Goal: Information Seeking & Learning: Find contact information

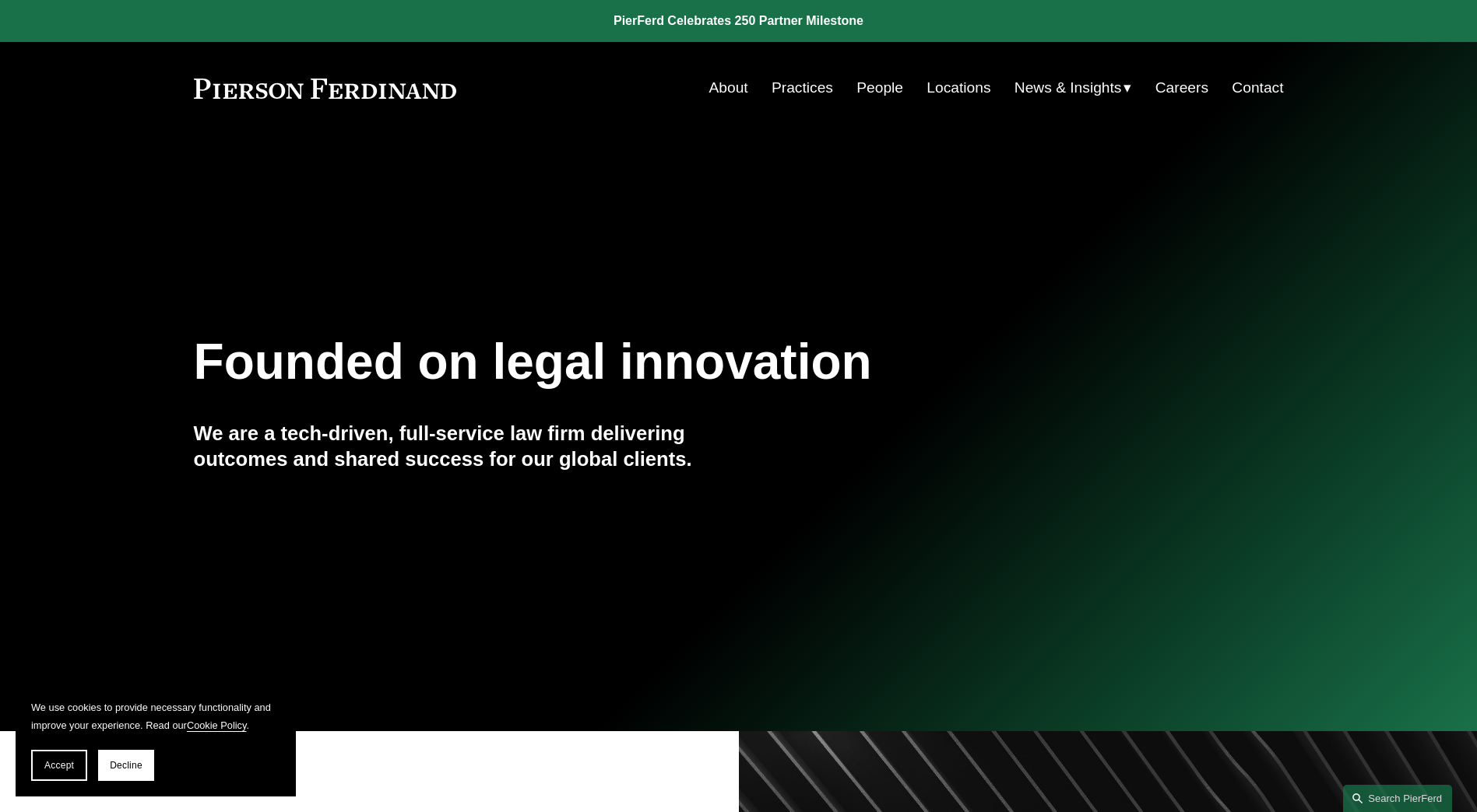
click at [975, 89] on link "Locations" at bounding box center [958, 88] width 64 height 30
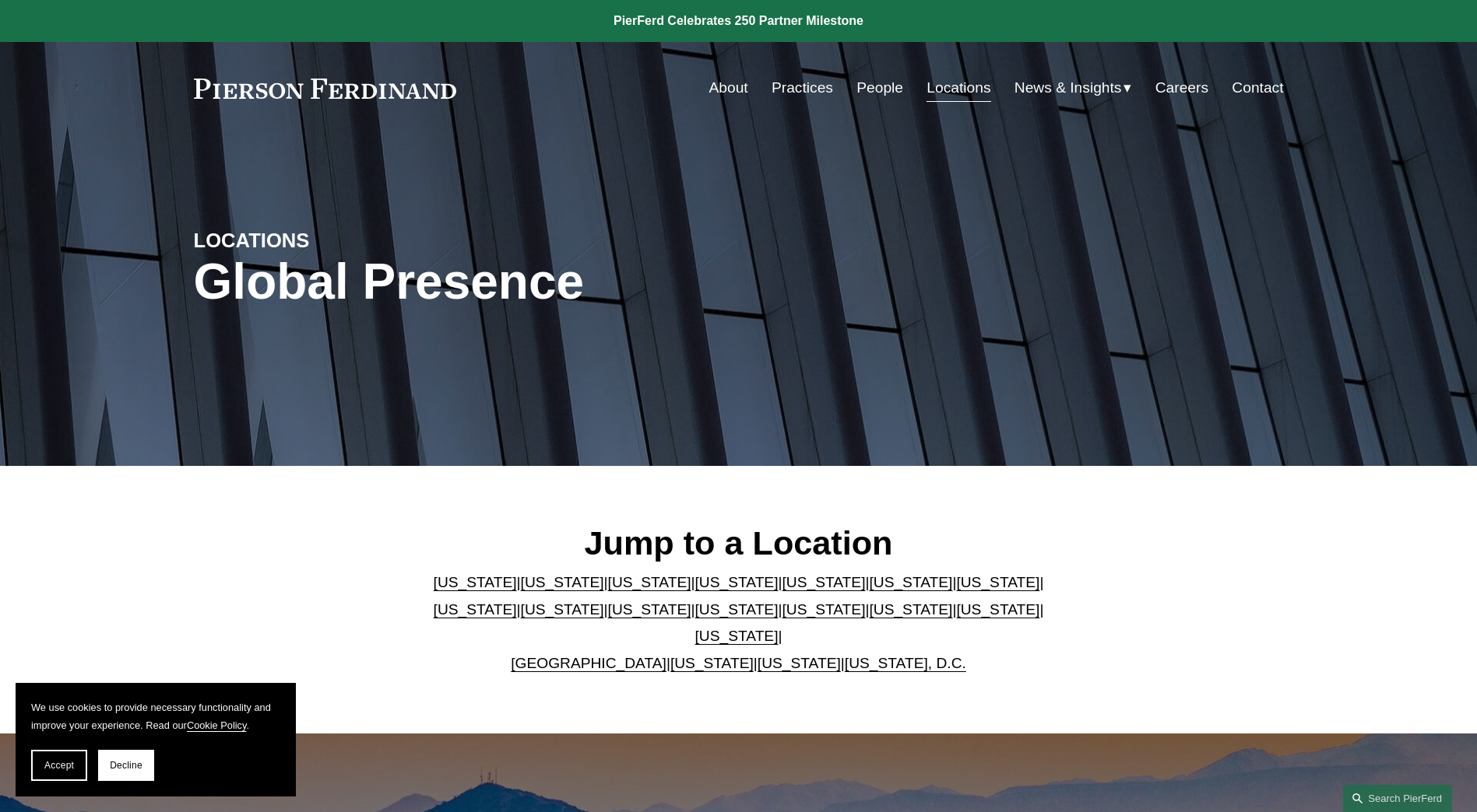
click at [893, 91] on link "People" at bounding box center [879, 88] width 46 height 30
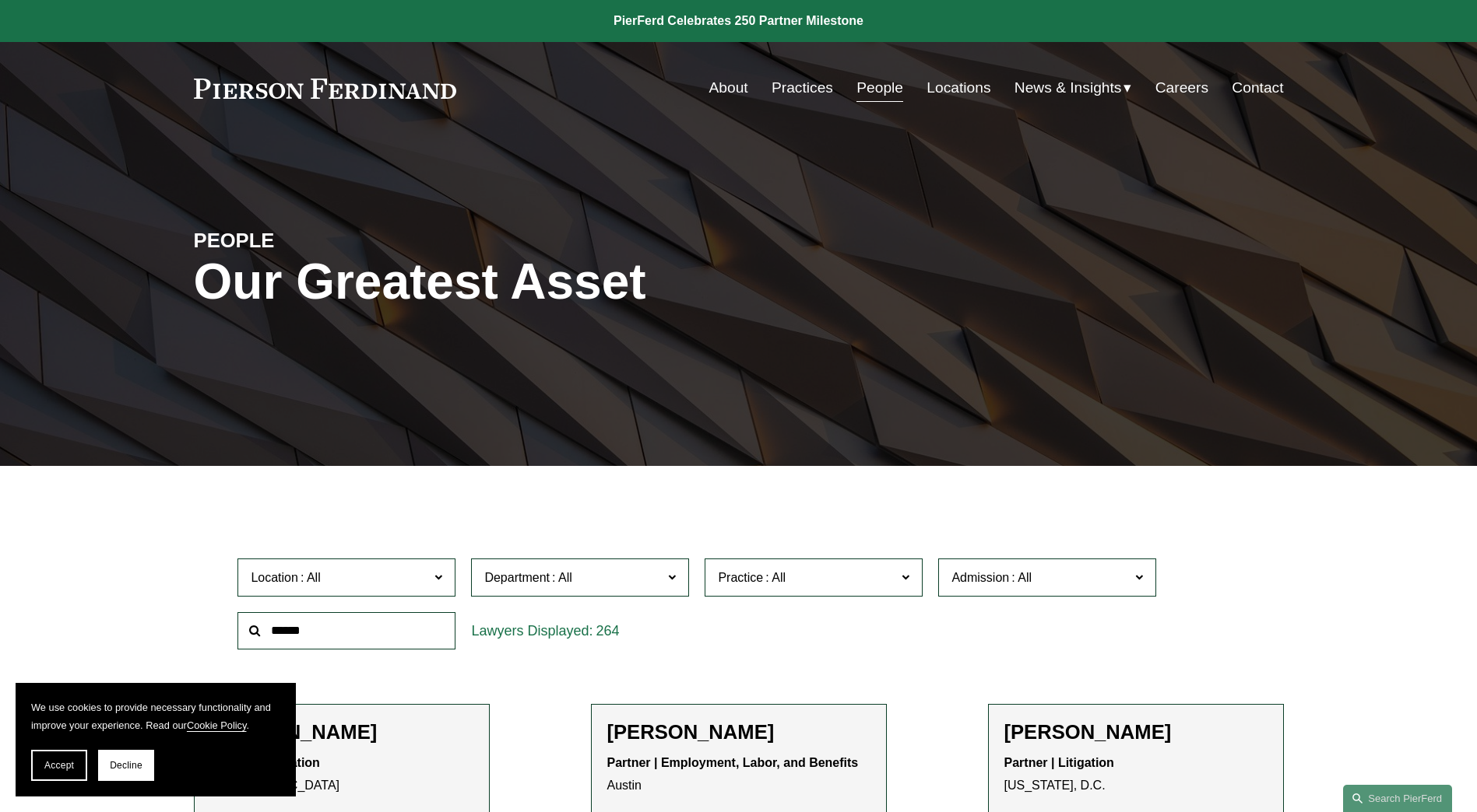
click at [426, 565] on label "Location" at bounding box center [346, 577] width 218 height 38
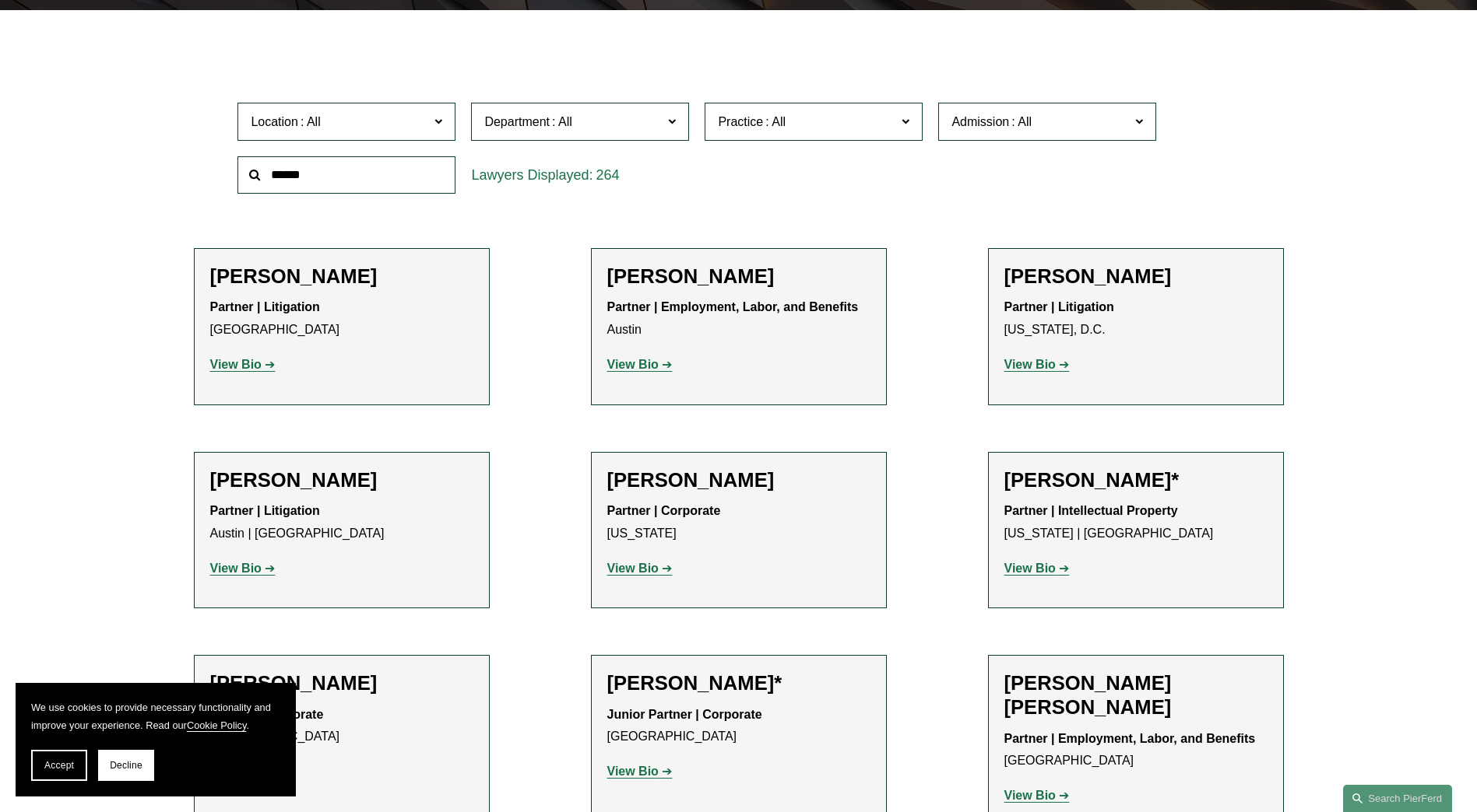
scroll to position [623, 0]
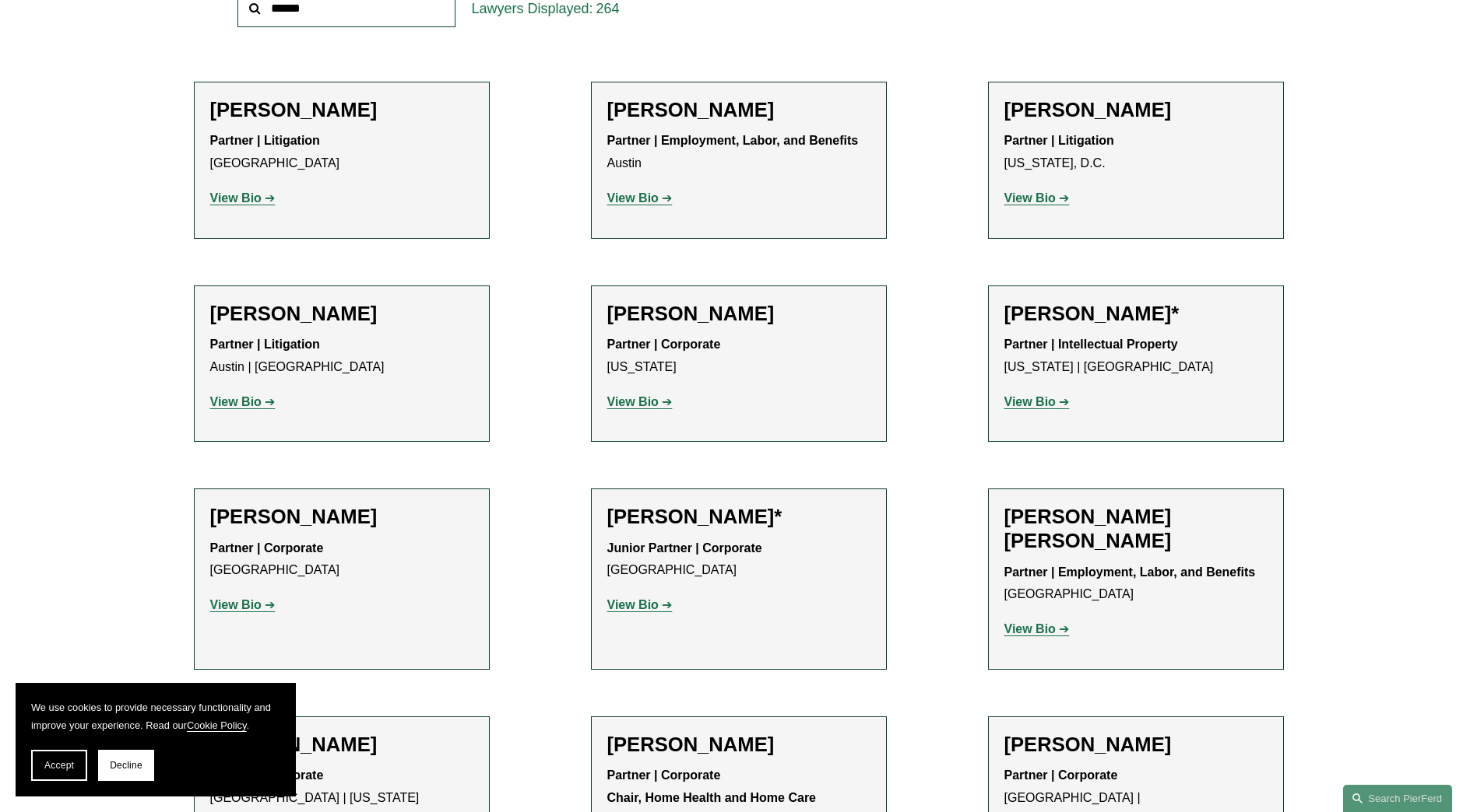
click at [0, 0] on link "[US_STATE], D.C." at bounding box center [0, 0] width 0 height 0
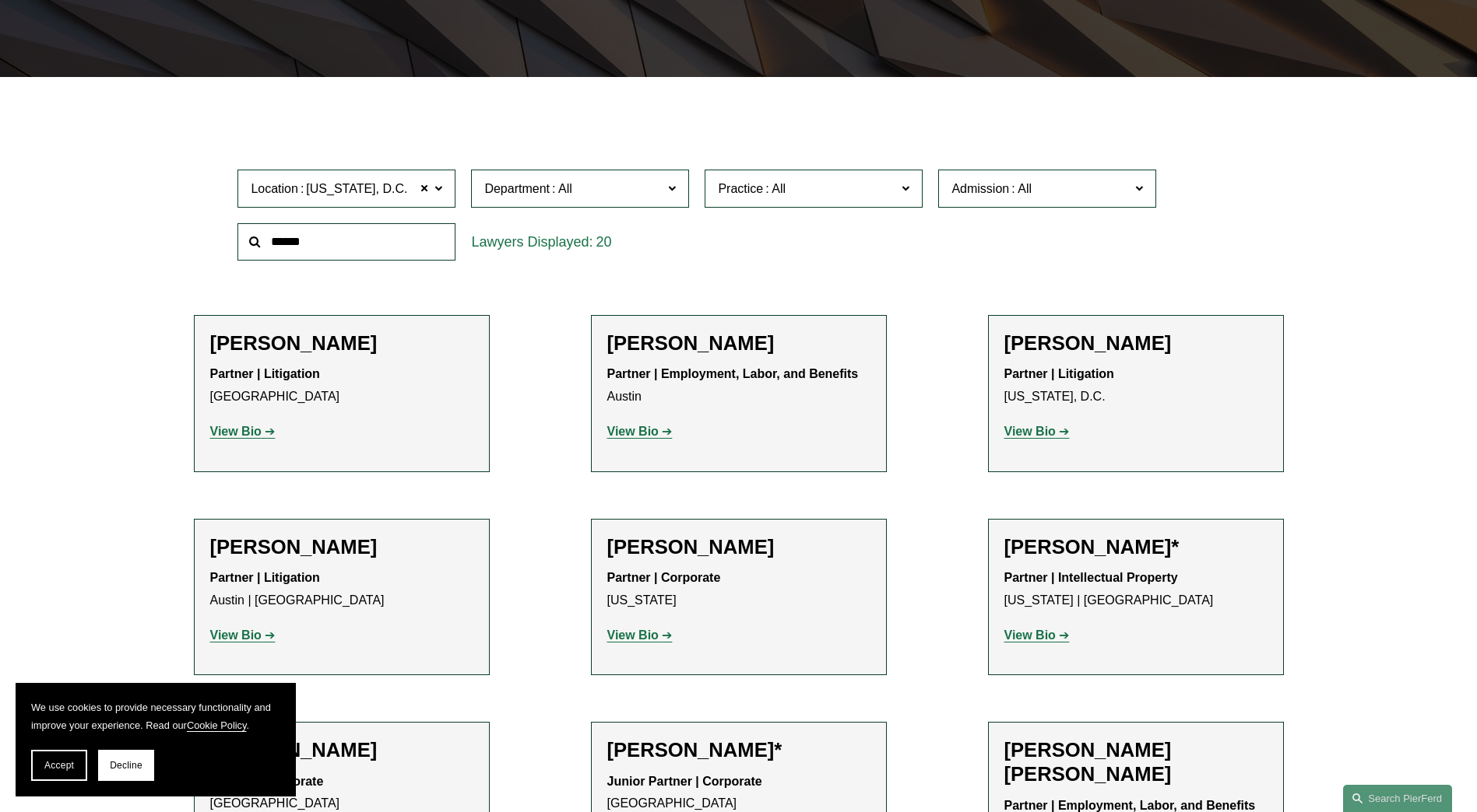
scroll to position [310, 0]
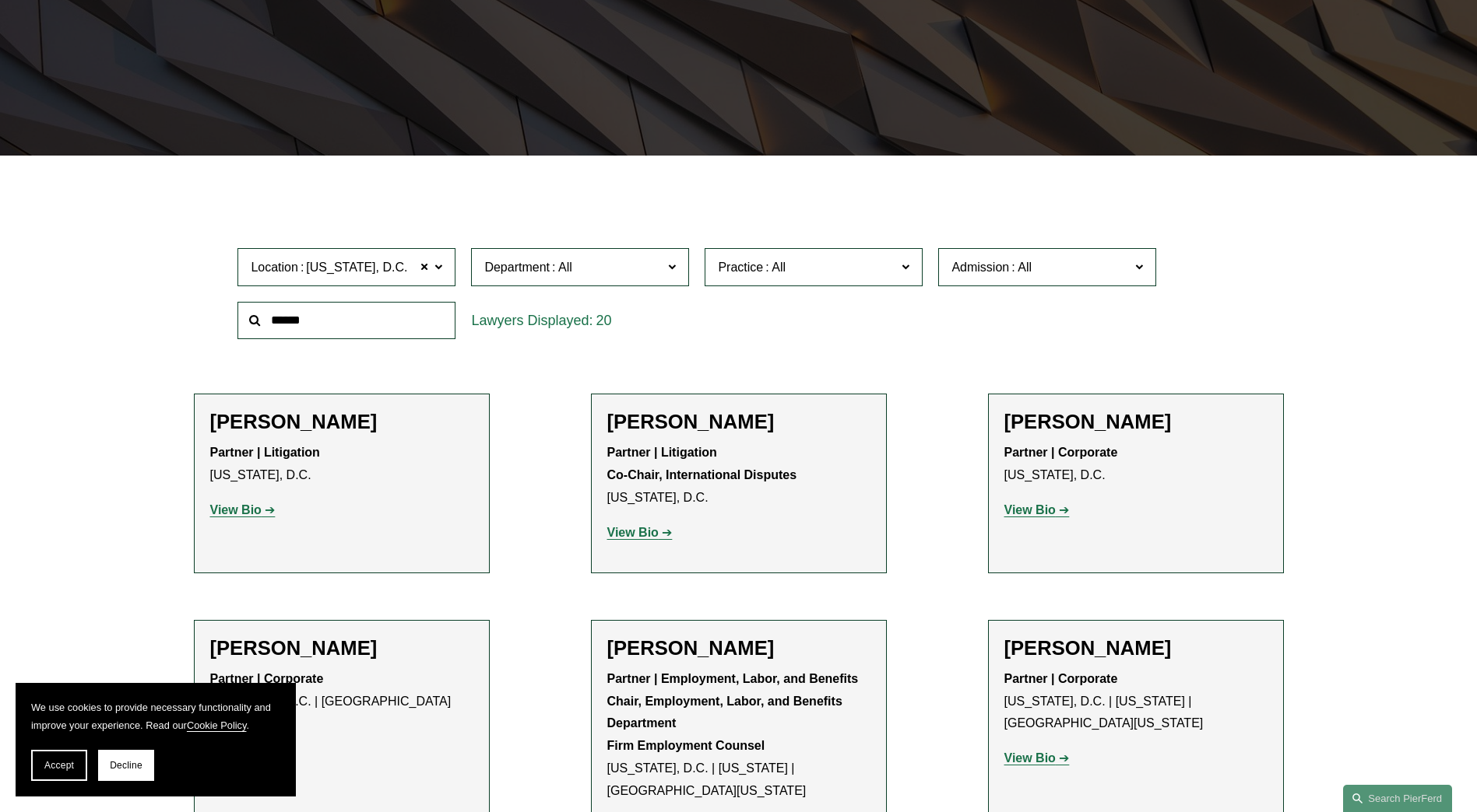
click at [239, 515] on strong "View Bio" at bounding box center [236, 509] width 51 height 13
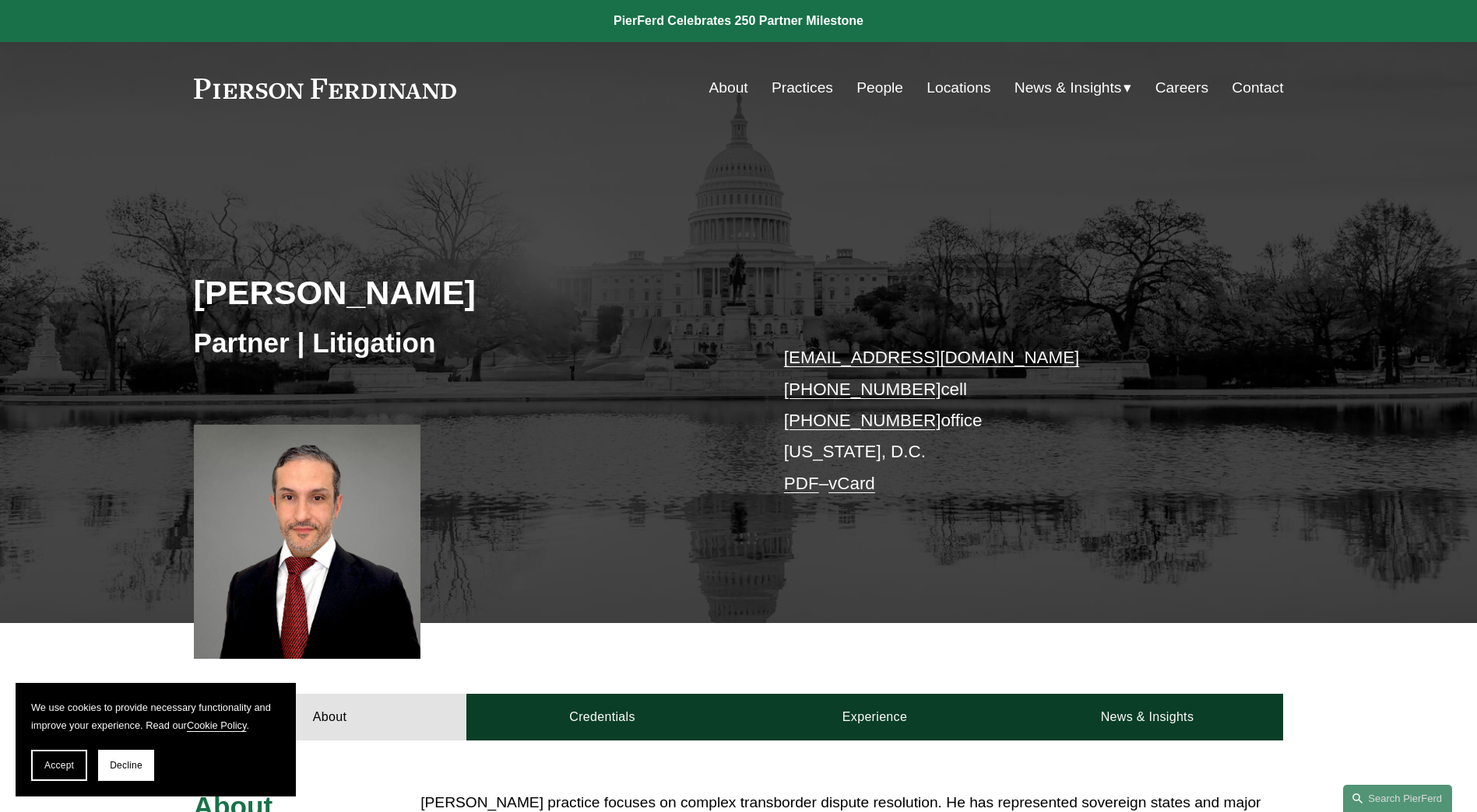
click at [940, 361] on link "kamel.aitelaj@pierferd.com" at bounding box center [931, 358] width 295 height 20
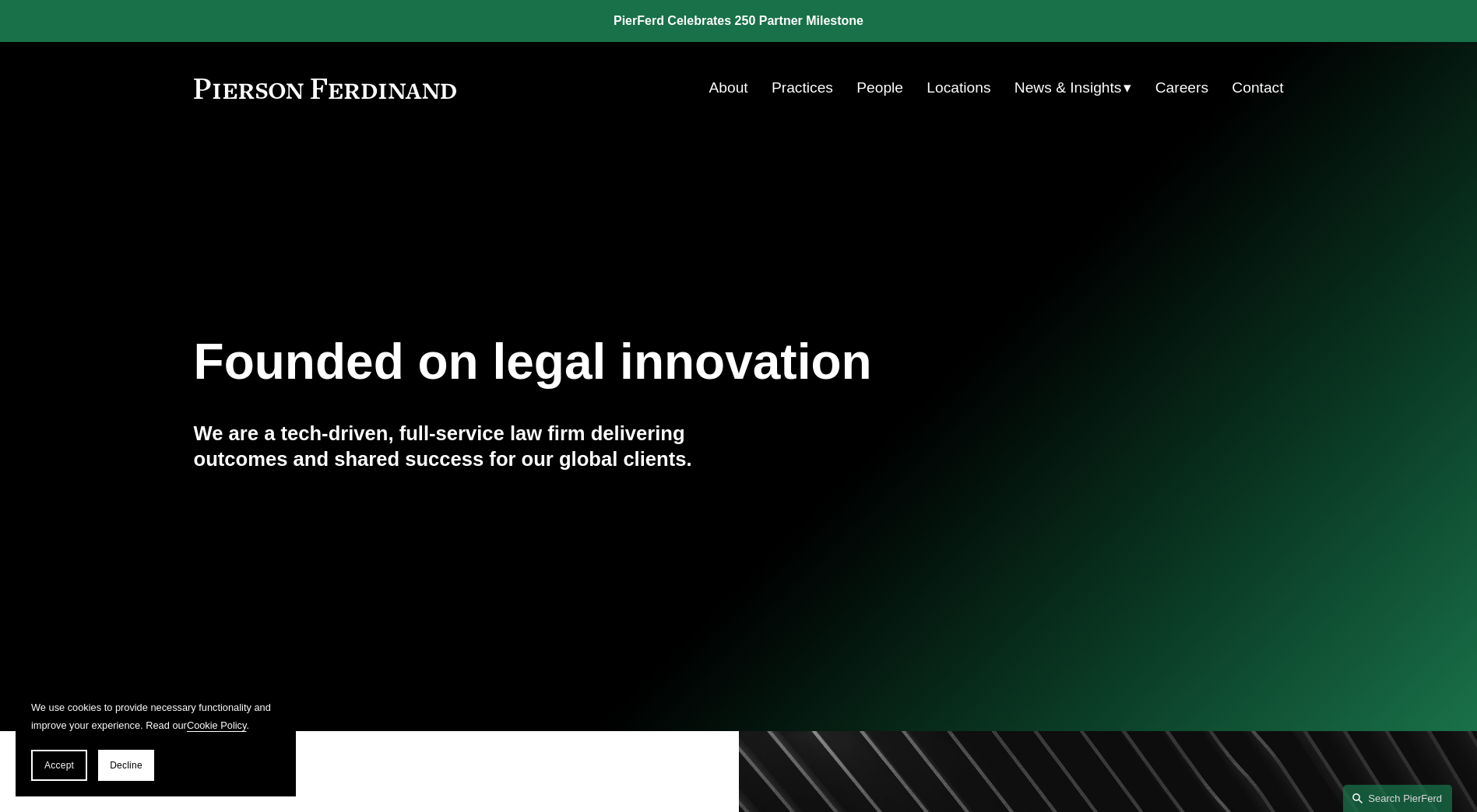
click at [1257, 84] on link "Contact" at bounding box center [1257, 88] width 51 height 30
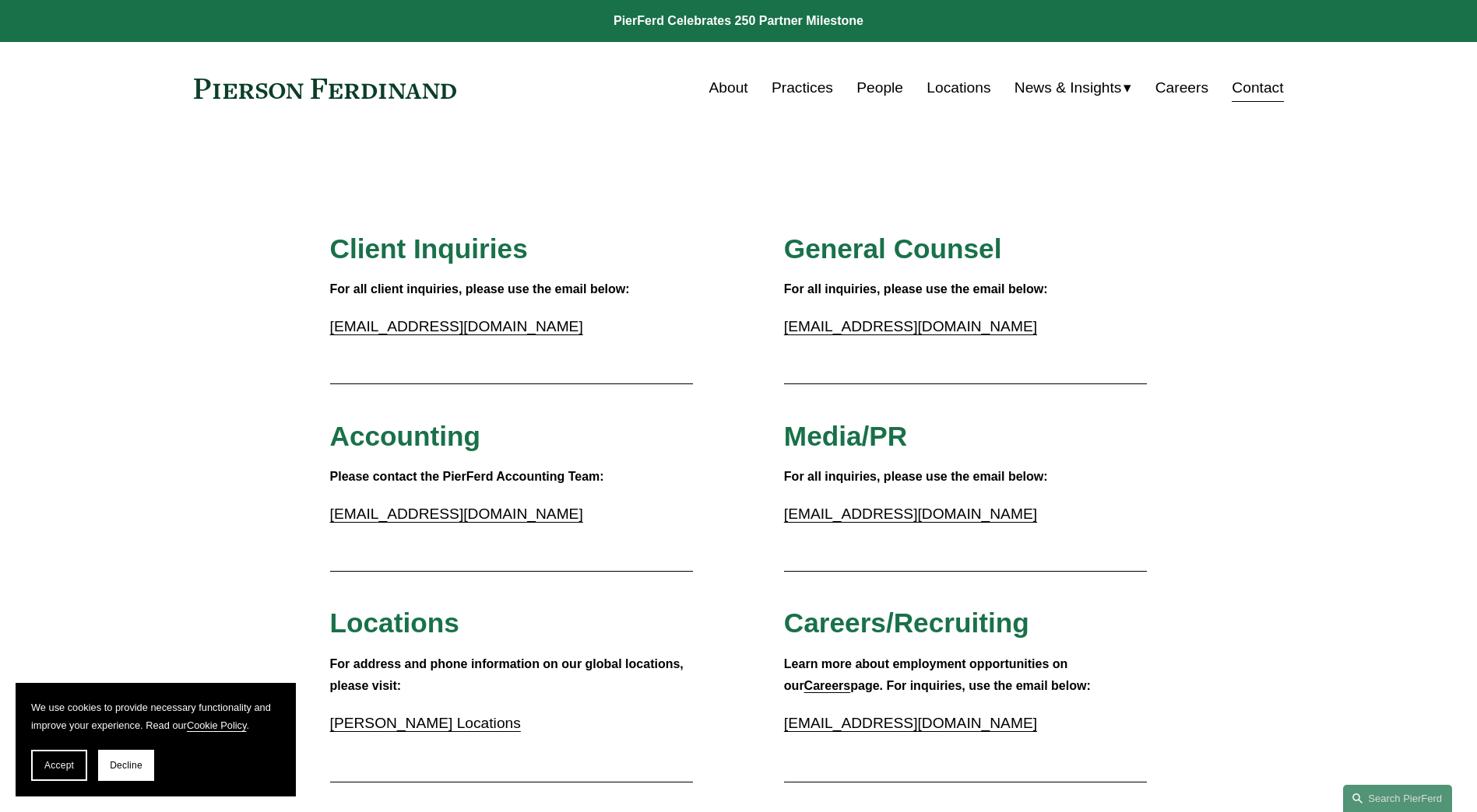
click at [935, 87] on link "Locations" at bounding box center [958, 88] width 64 height 30
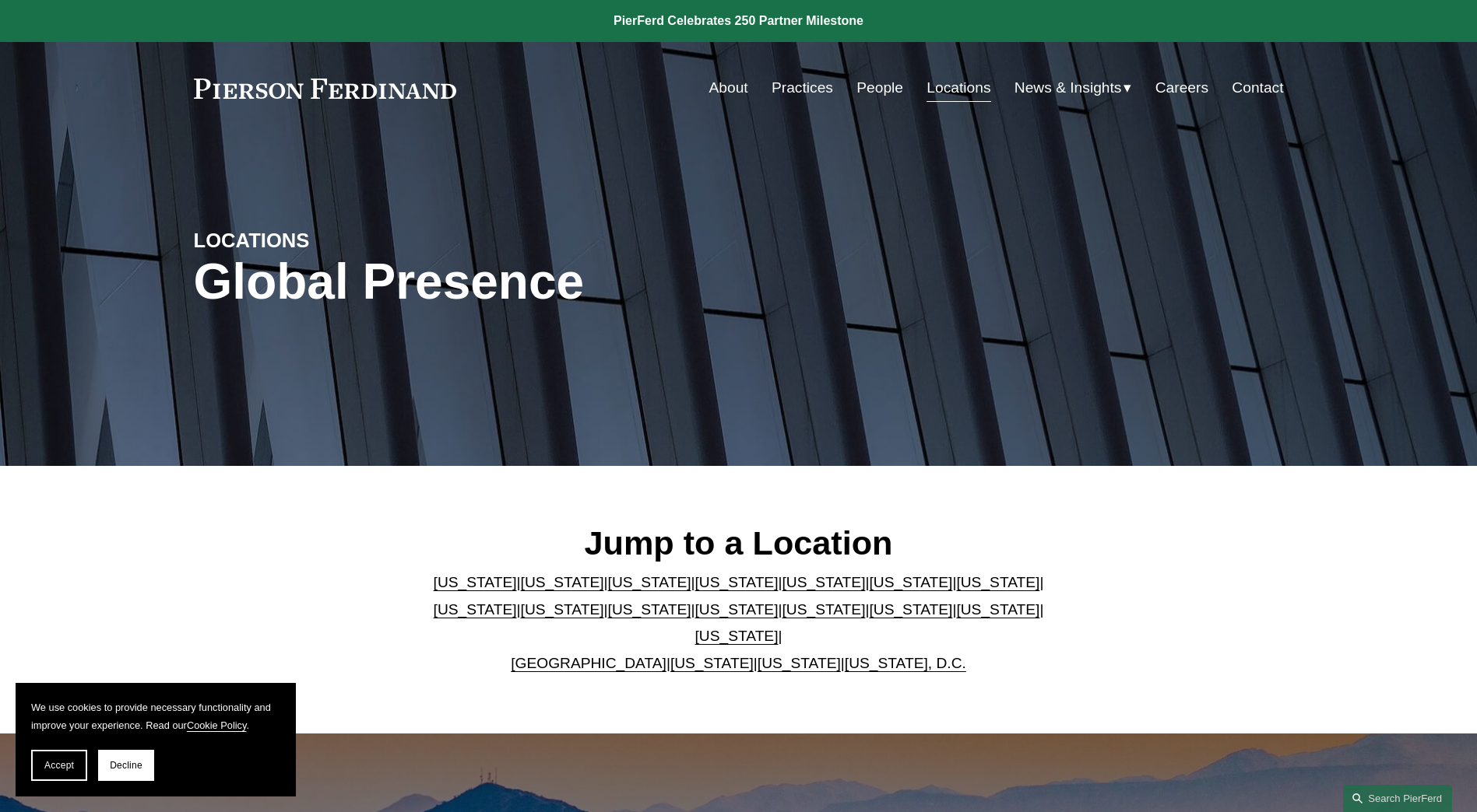
click at [517, 601] on link "[US_STATE]" at bounding box center [475, 609] width 83 height 17
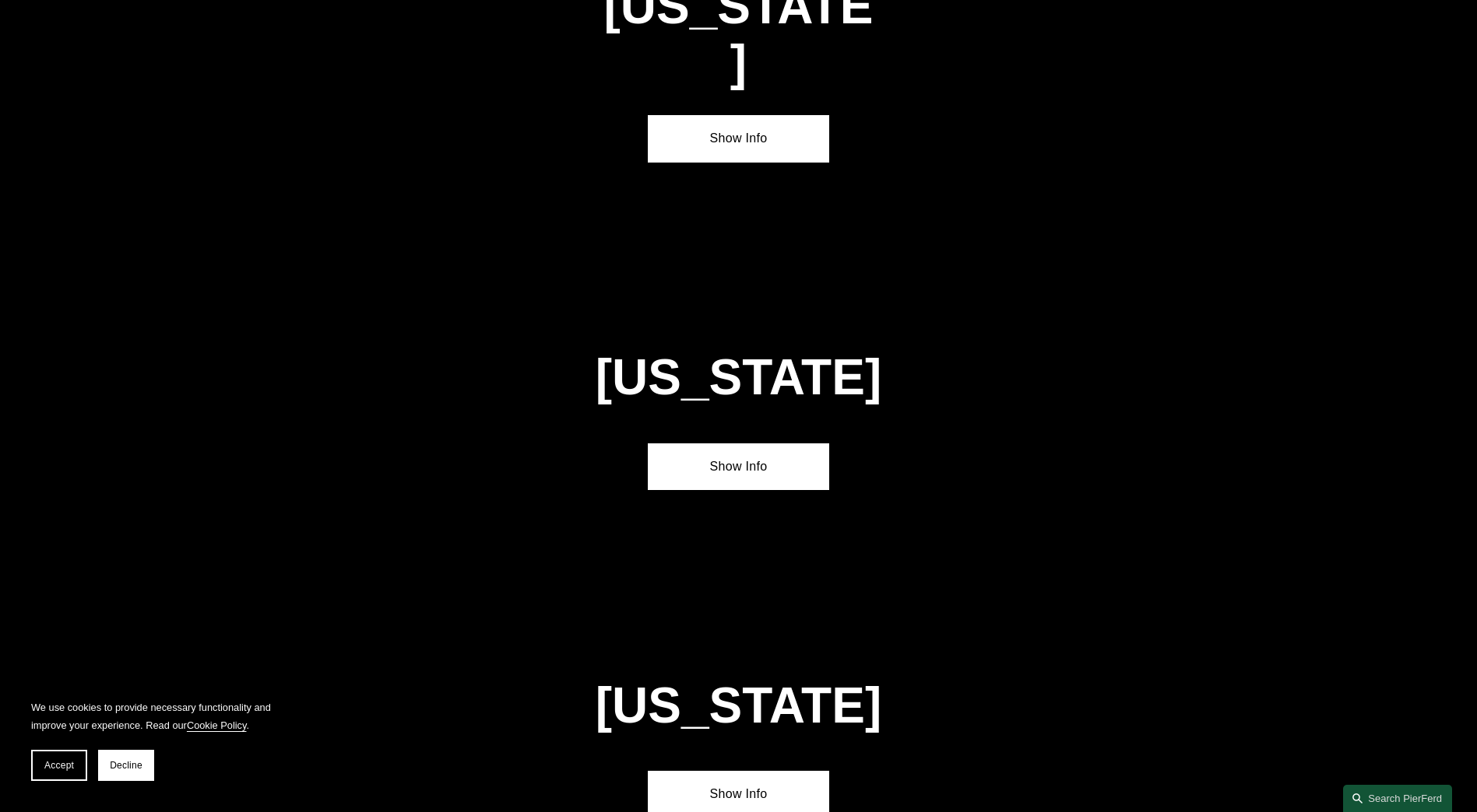
scroll to position [3030, 0]
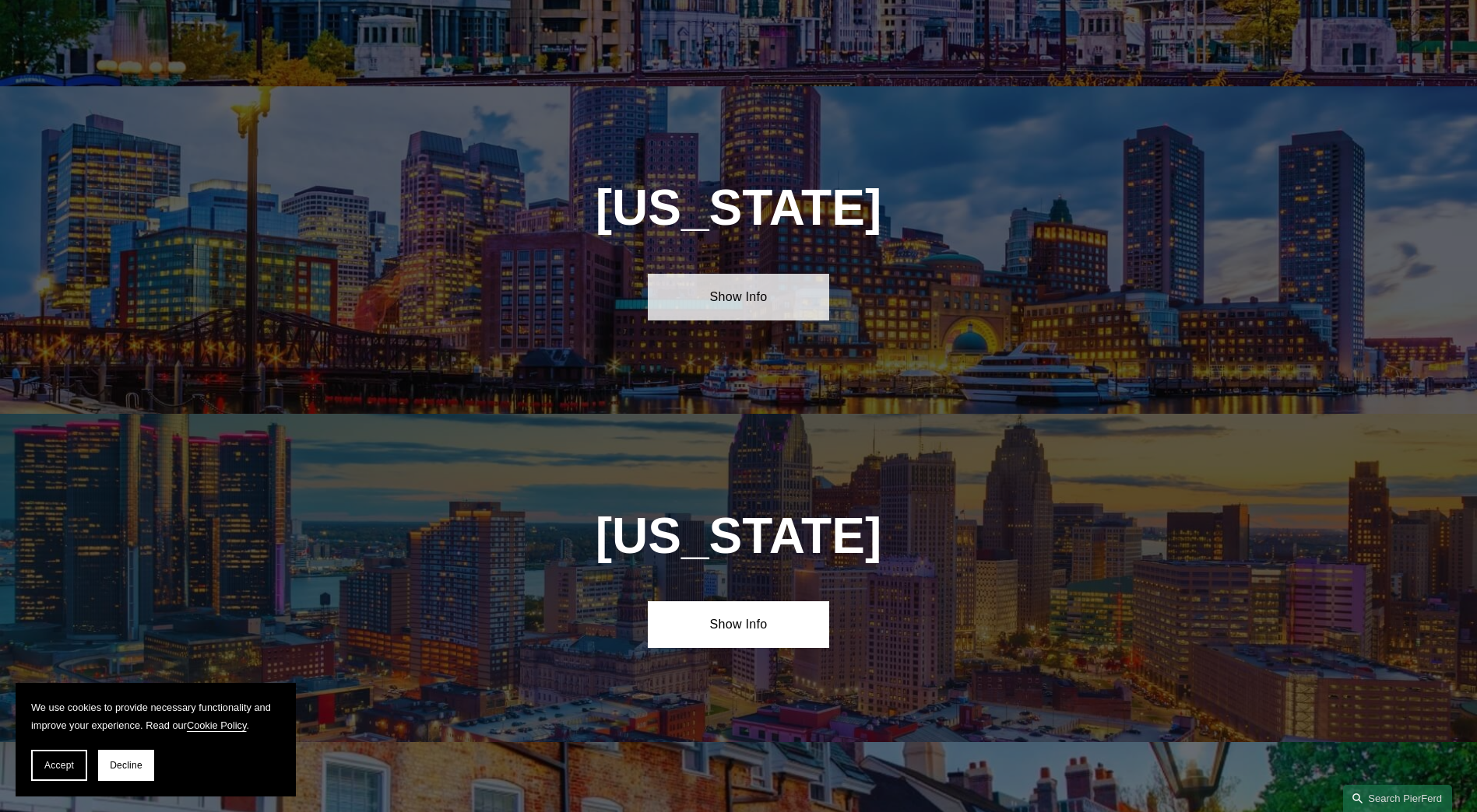
click at [771, 274] on link "Show Info" at bounding box center [738, 297] width 181 height 46
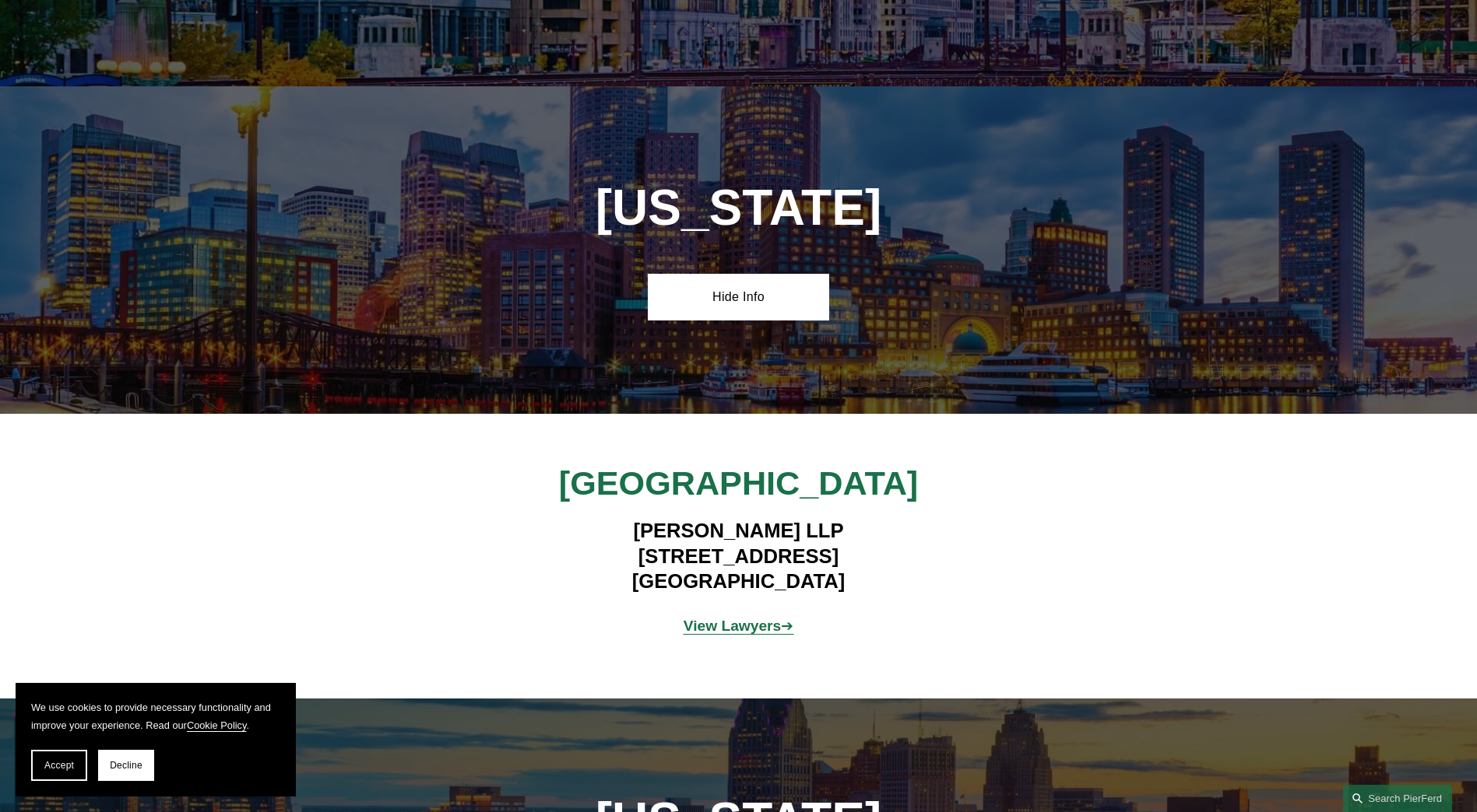
click at [1474, 463] on div "Boston Pierson Ferdinand LLP 101 Federal Street, Suite 1900 Boston, MA 02110 Vi…" at bounding box center [738, 557] width 1477 height 187
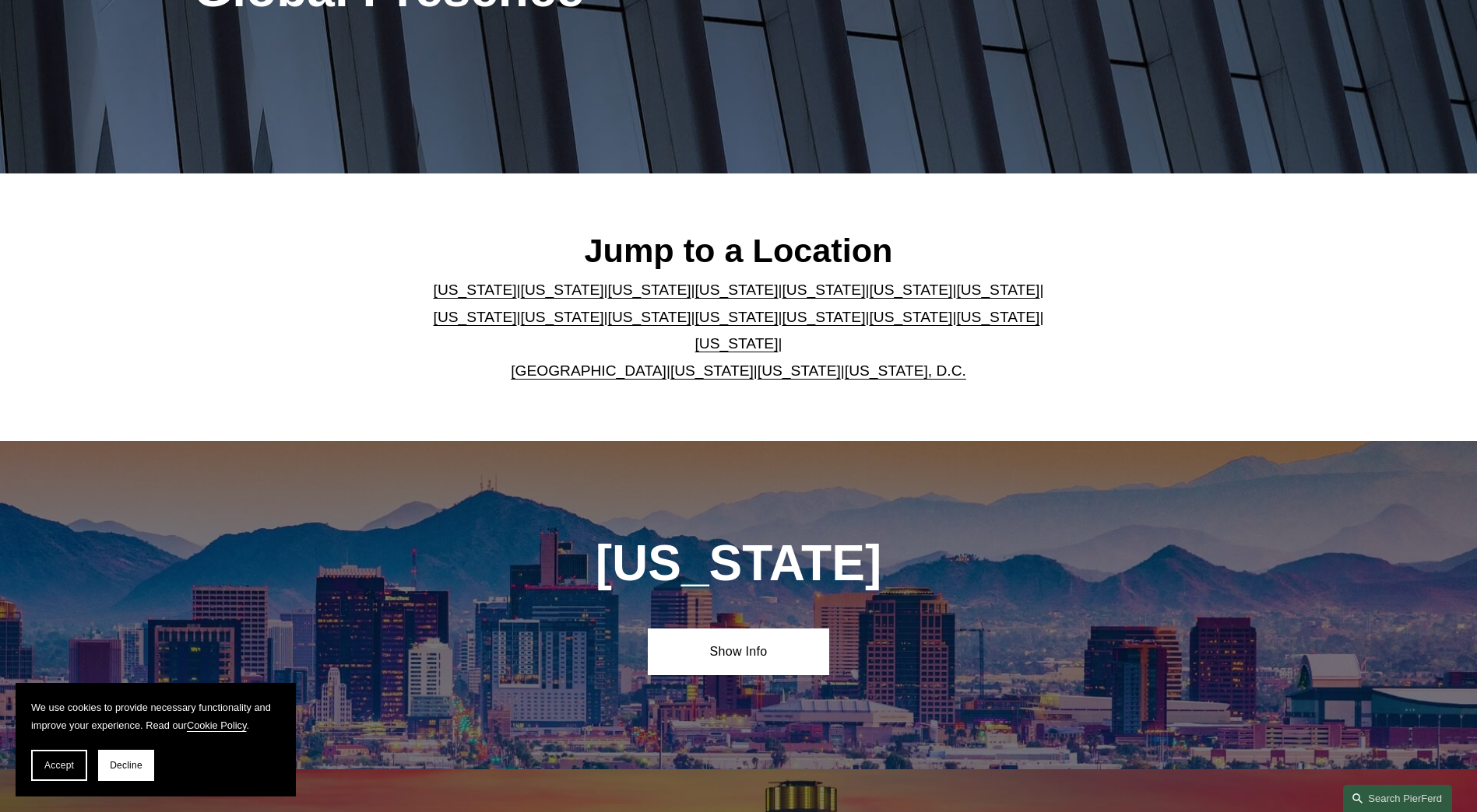
scroll to position [0, 0]
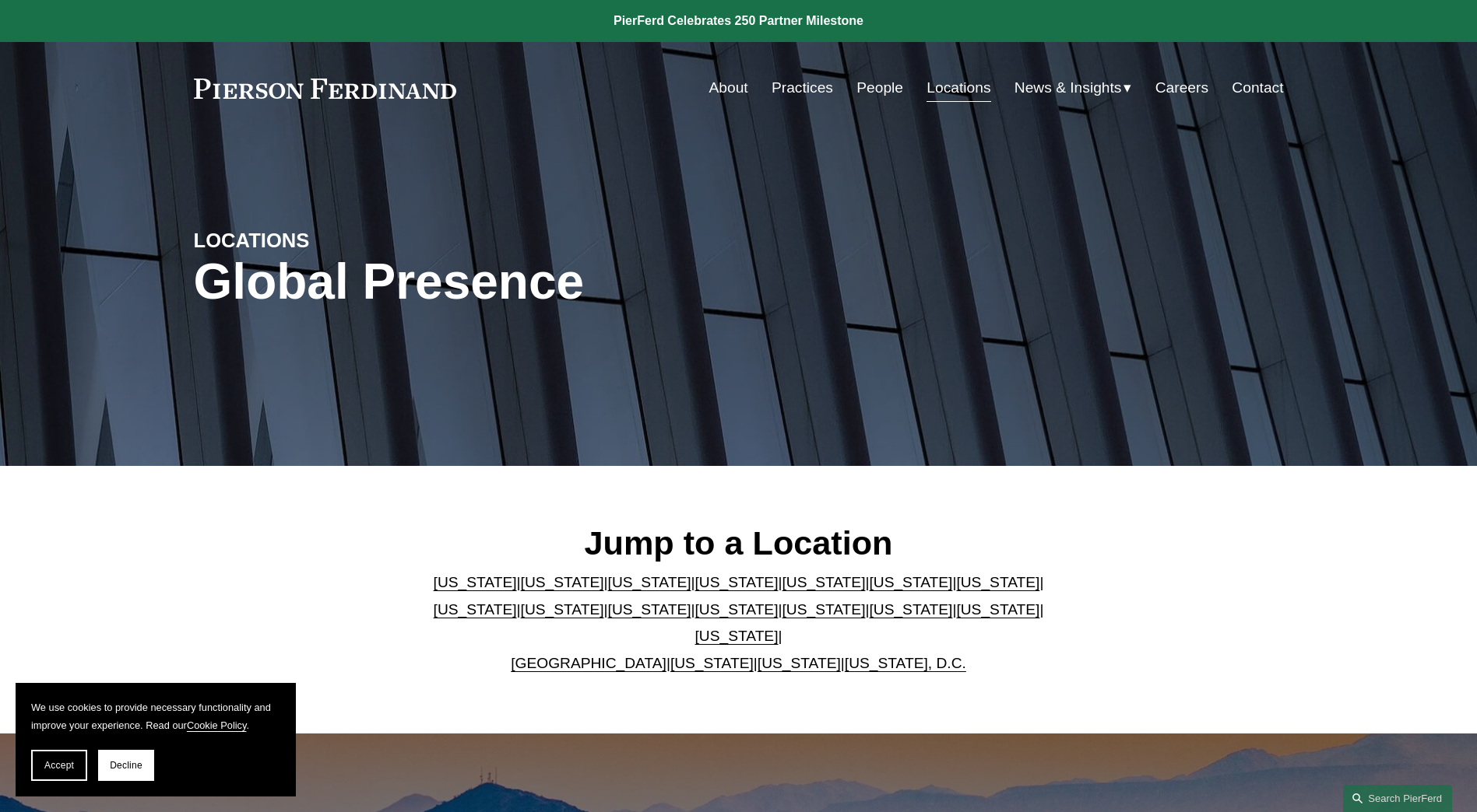
click at [605, 655] on link "United Kingdom" at bounding box center [589, 663] width 156 height 17
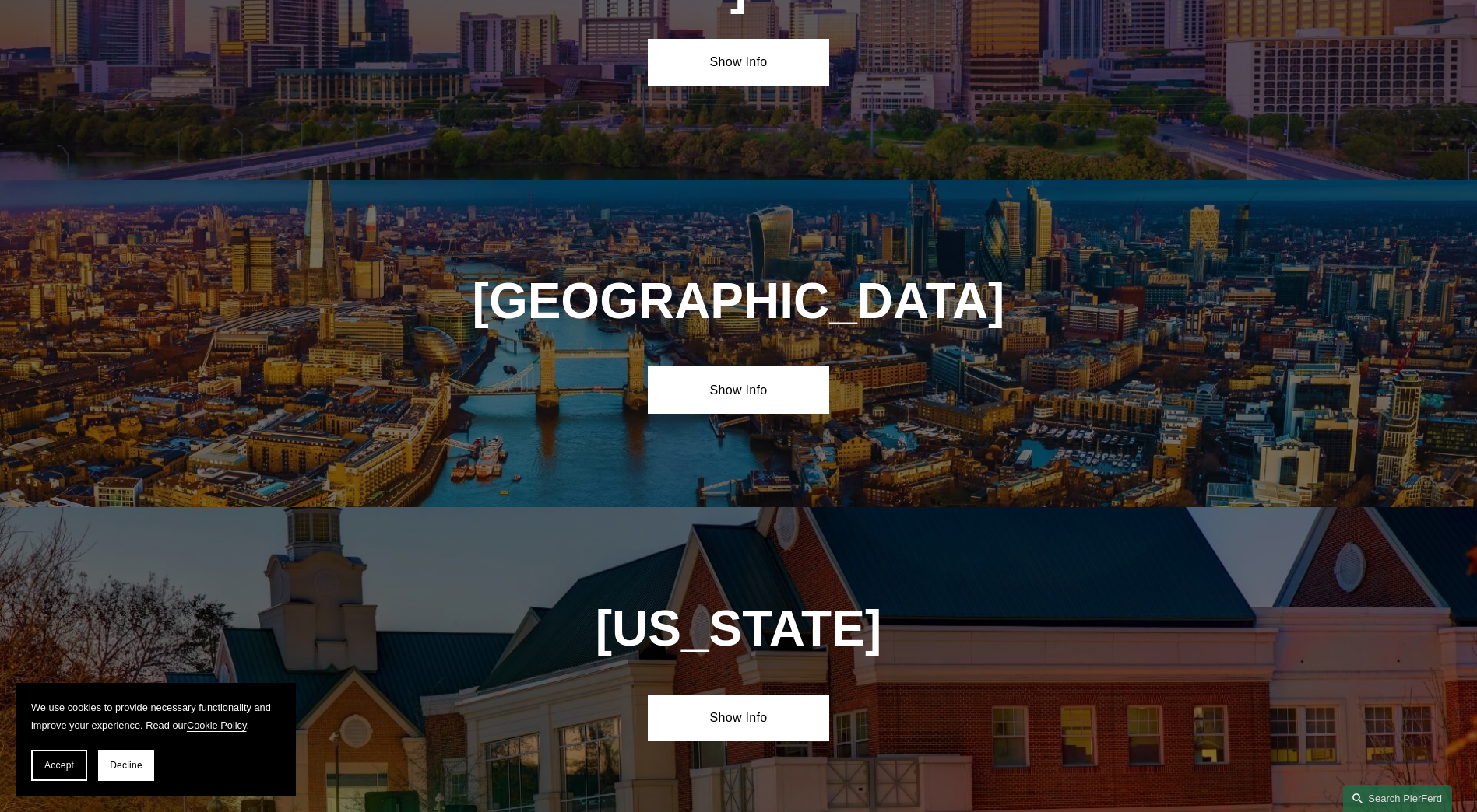
scroll to position [5937, 0]
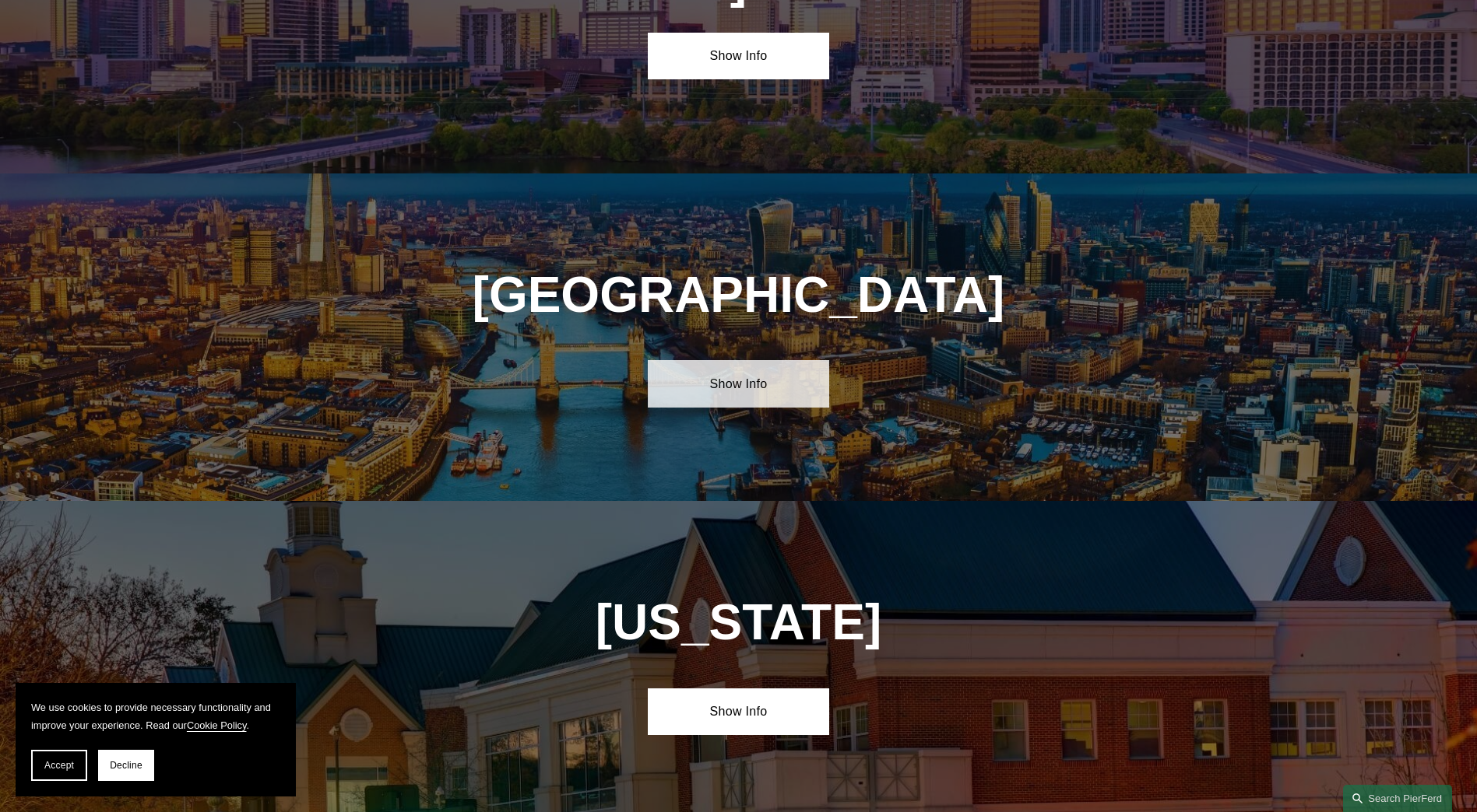
click at [742, 361] on link "Show Info" at bounding box center [738, 383] width 181 height 46
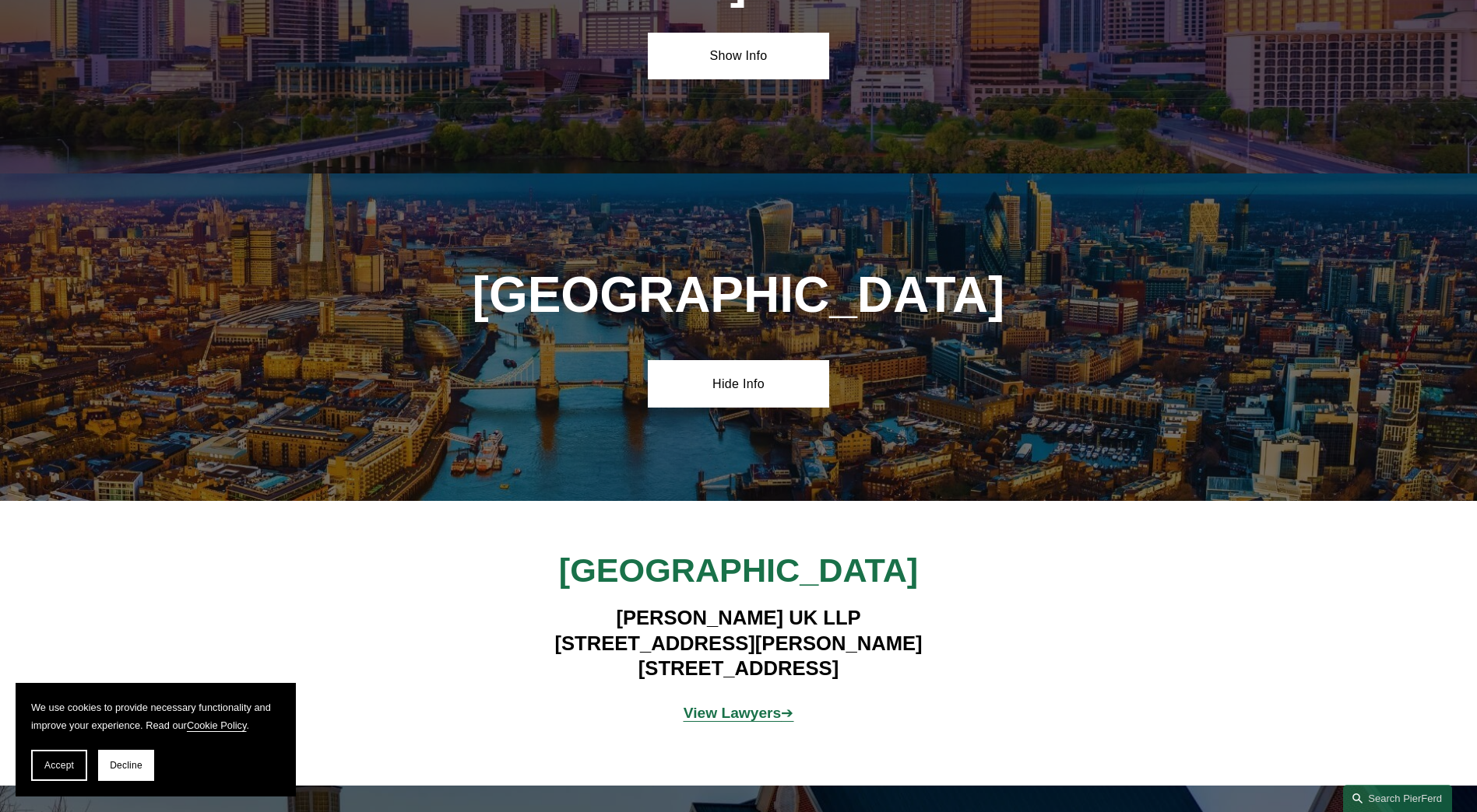
click at [799, 701] on p "View Lawyers ➔" at bounding box center [738, 714] width 364 height 28
click at [753, 705] on strong "View Lawyers" at bounding box center [732, 712] width 98 height 17
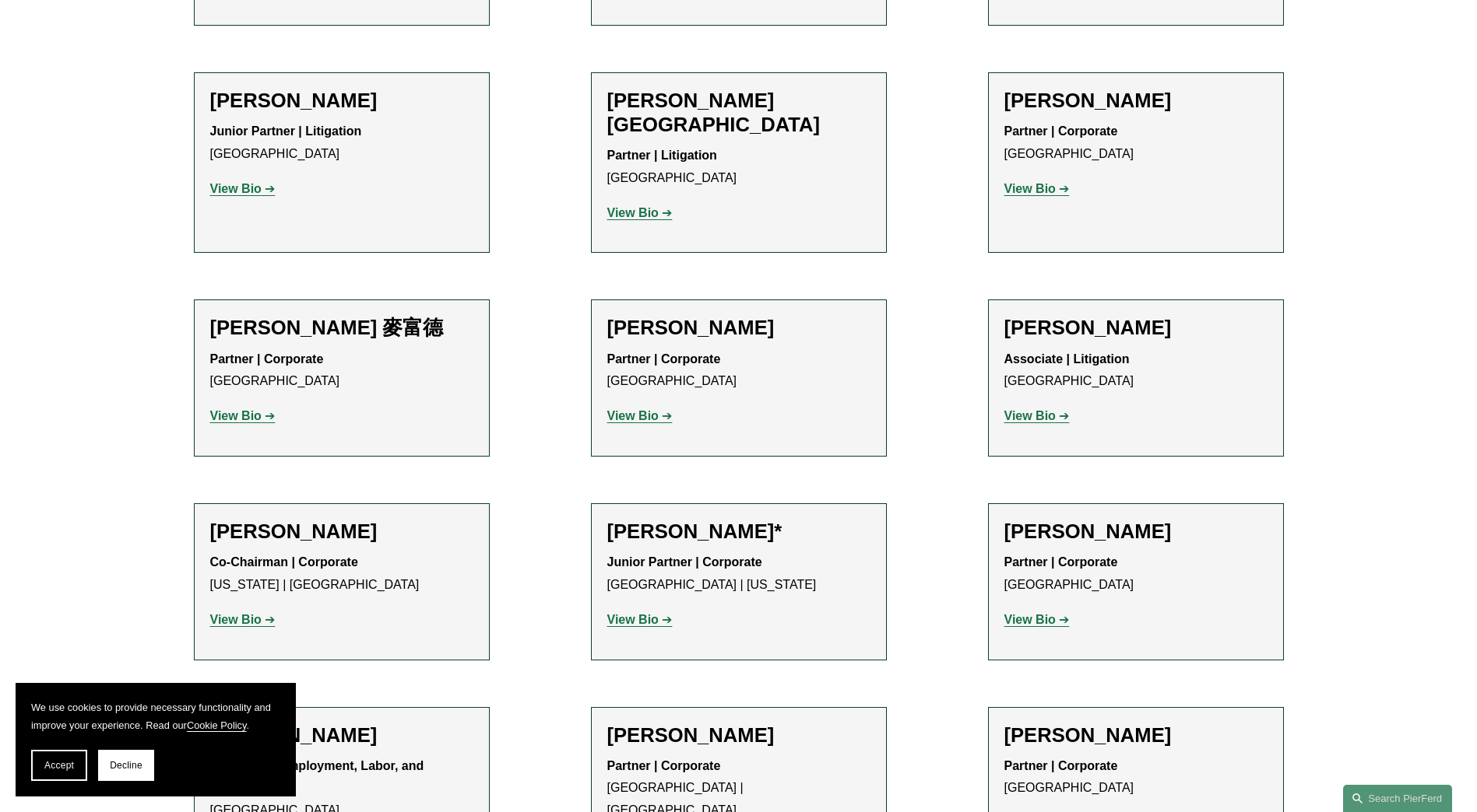
scroll to position [1322, 0]
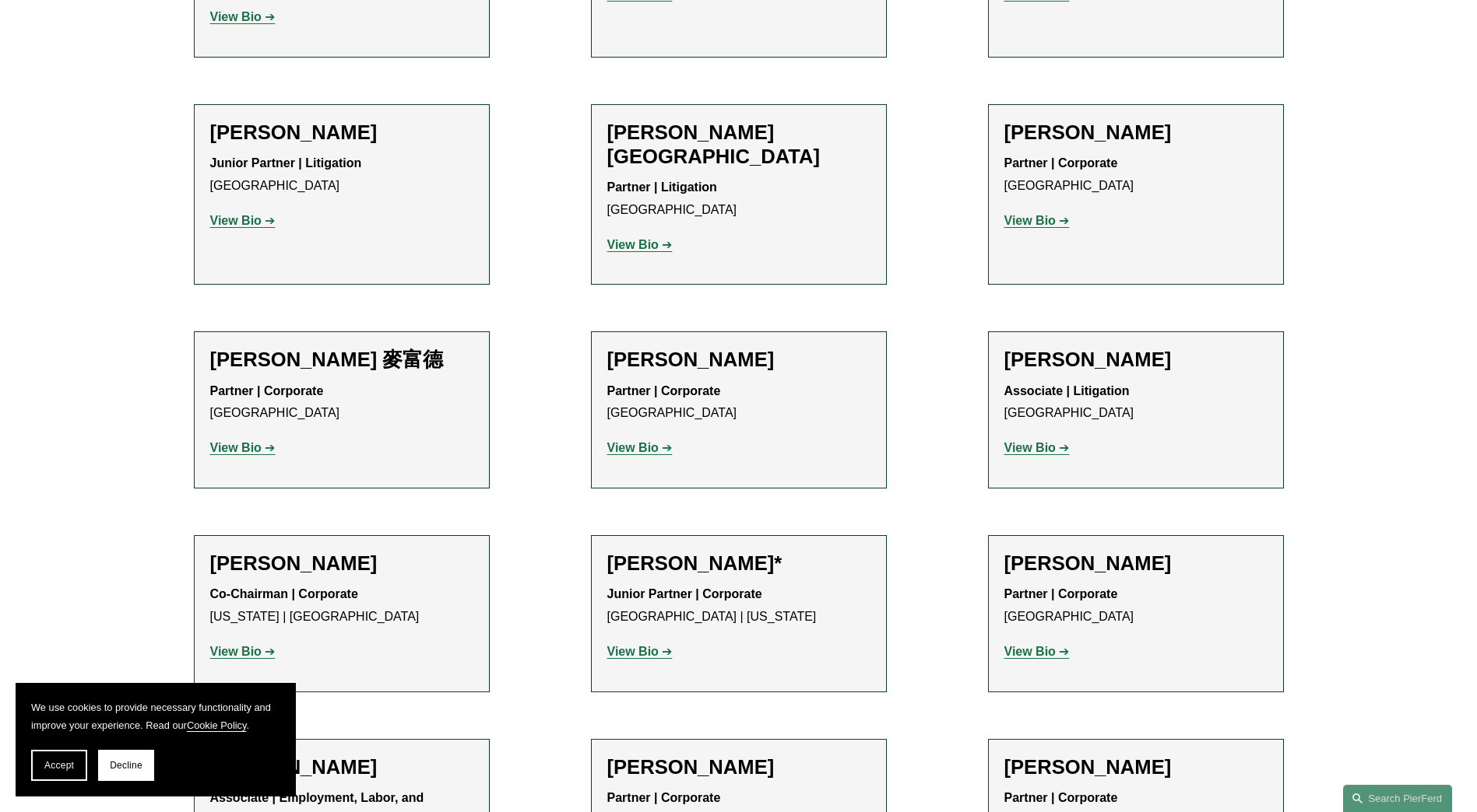
click at [650, 238] on strong "View Bio" at bounding box center [633, 244] width 51 height 13
click at [242, 214] on strong "View Bio" at bounding box center [236, 220] width 51 height 13
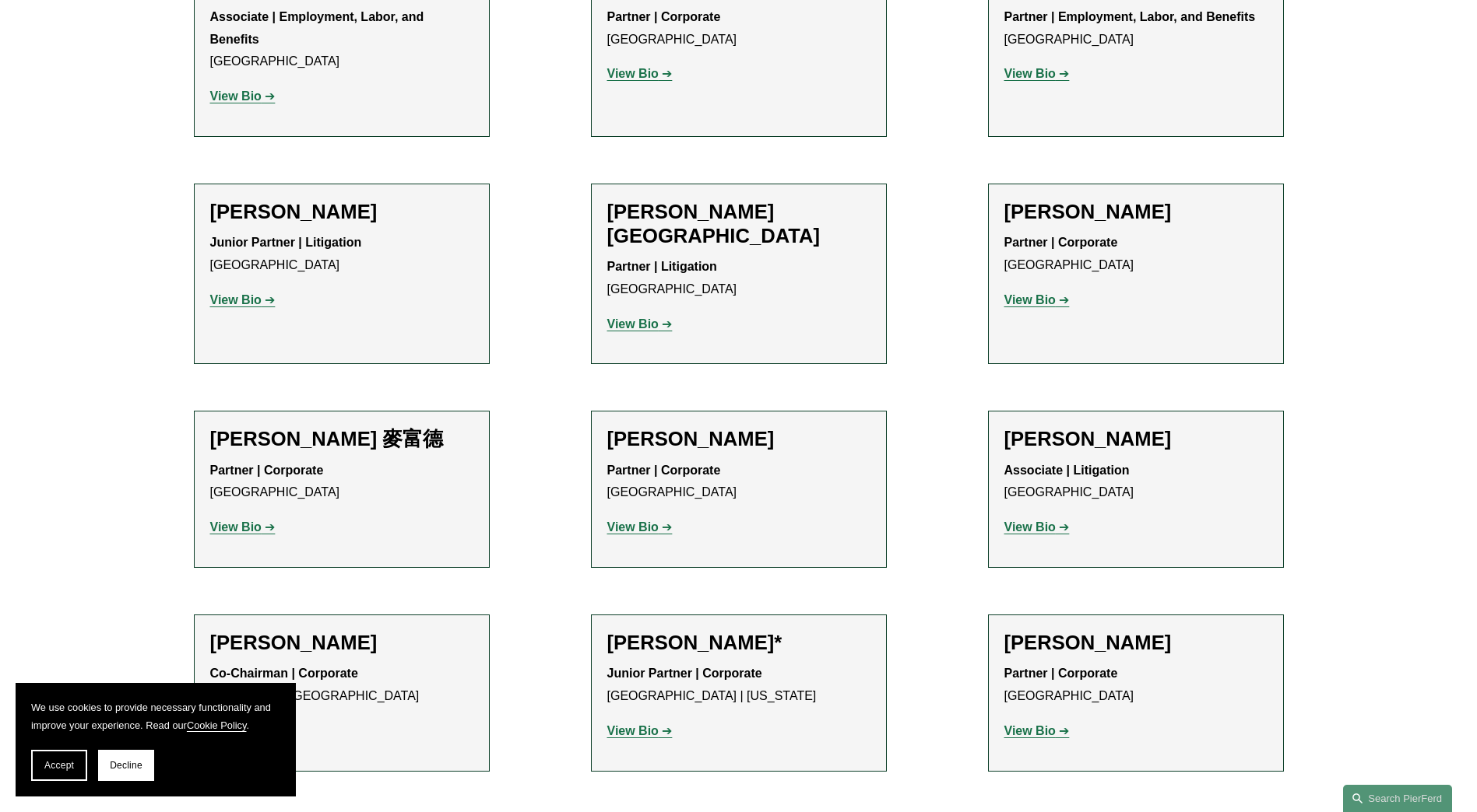
scroll to position [1011, 0]
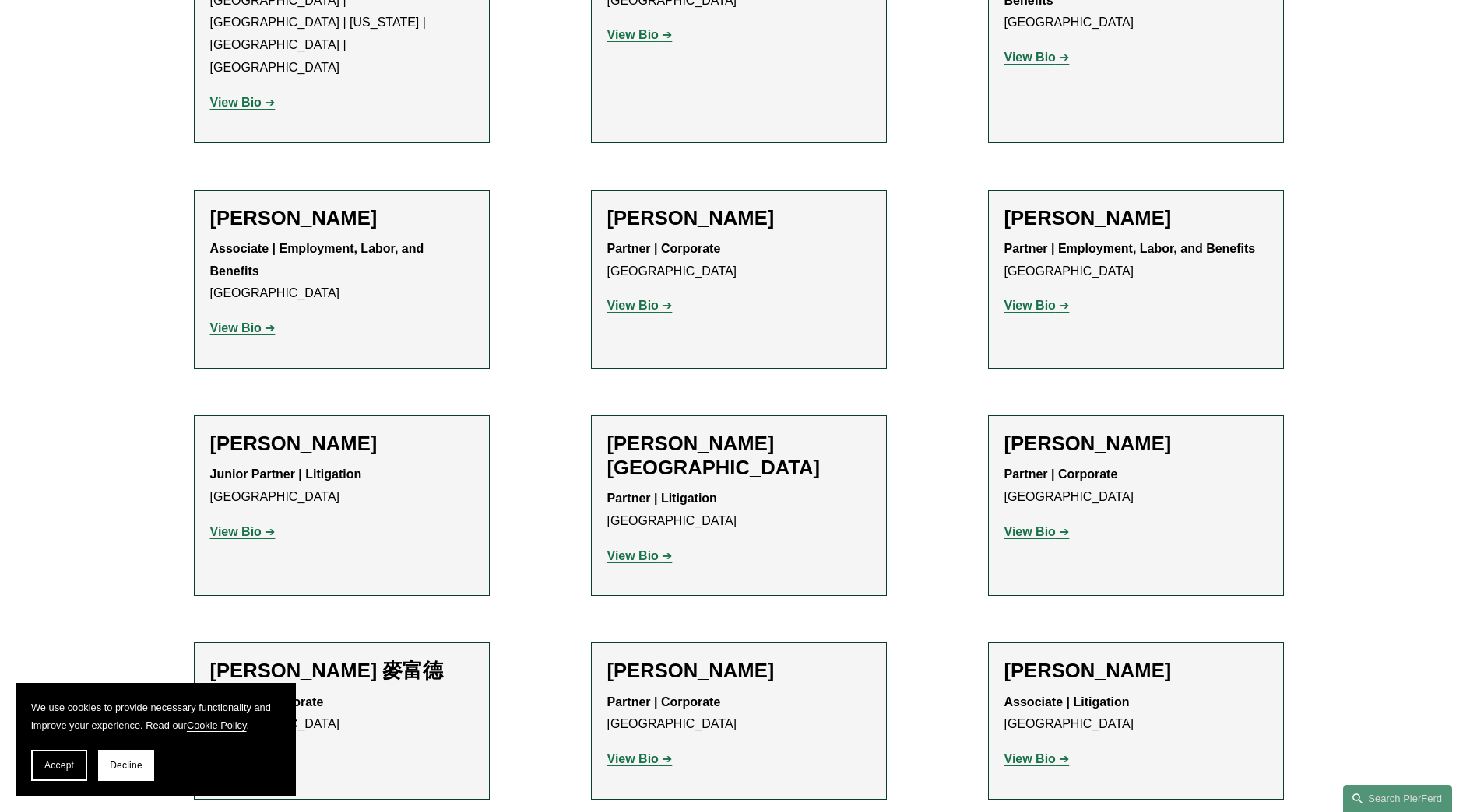
click at [653, 549] on strong "View Bio" at bounding box center [633, 555] width 51 height 13
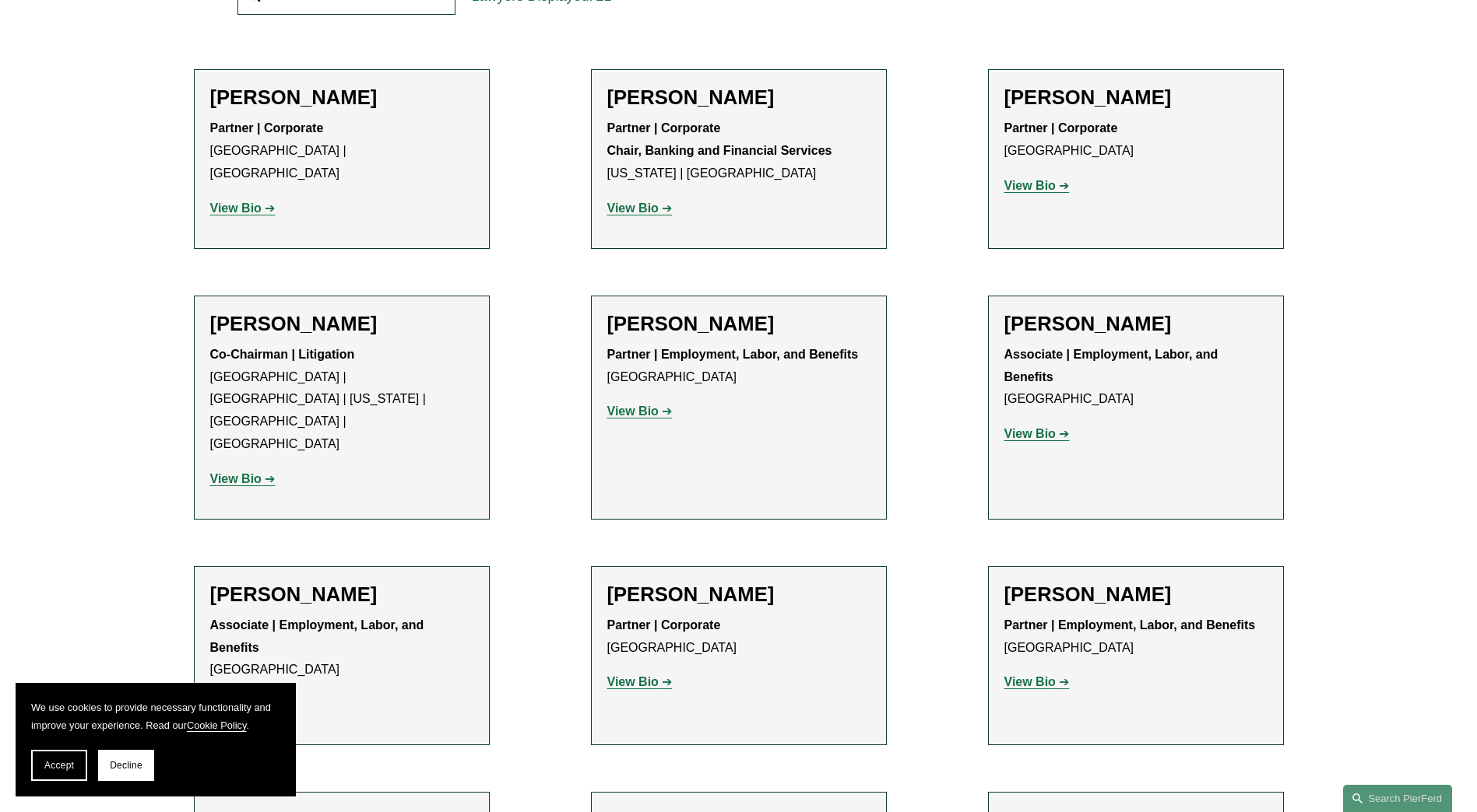
scroll to position [311, 0]
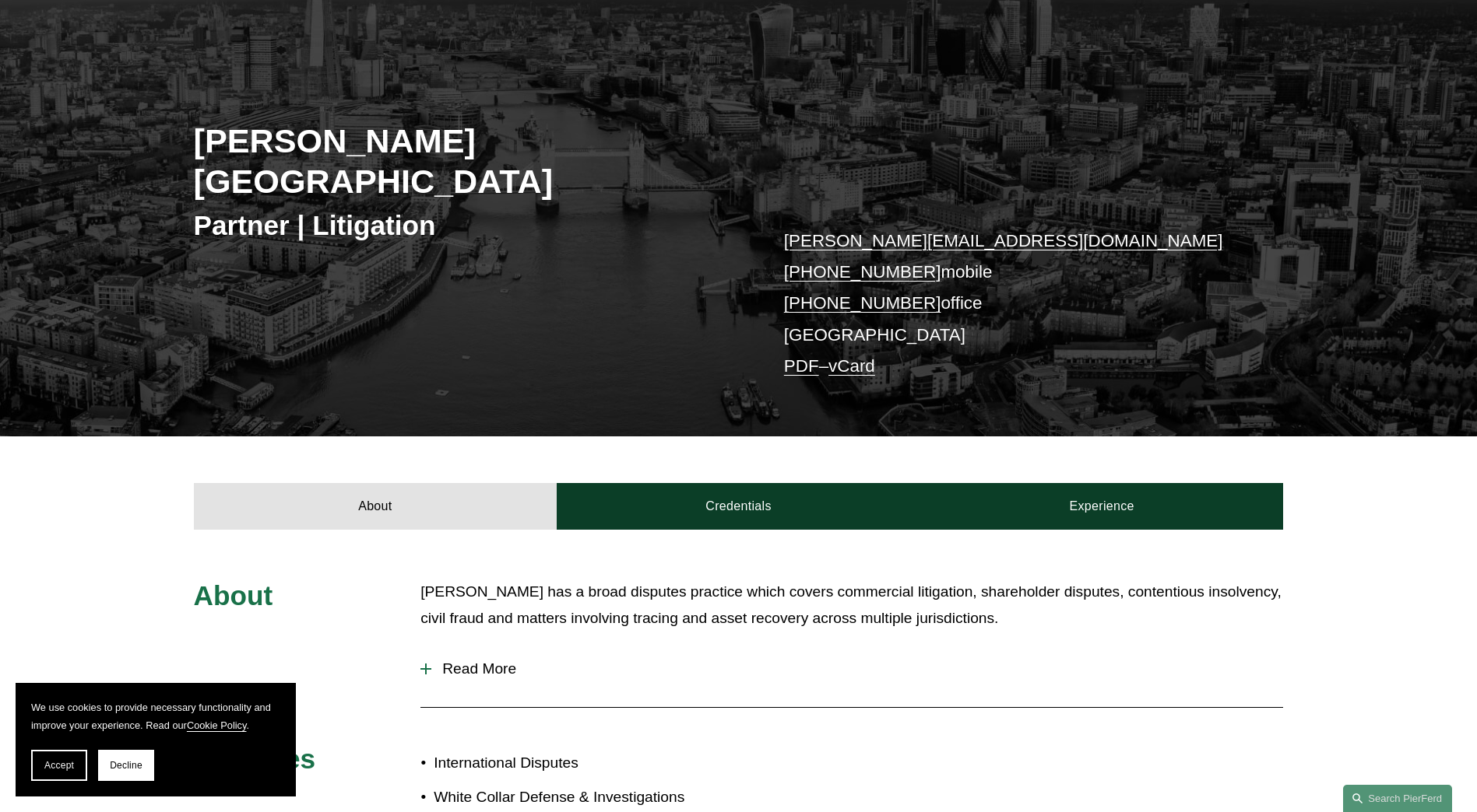
scroll to position [311, 0]
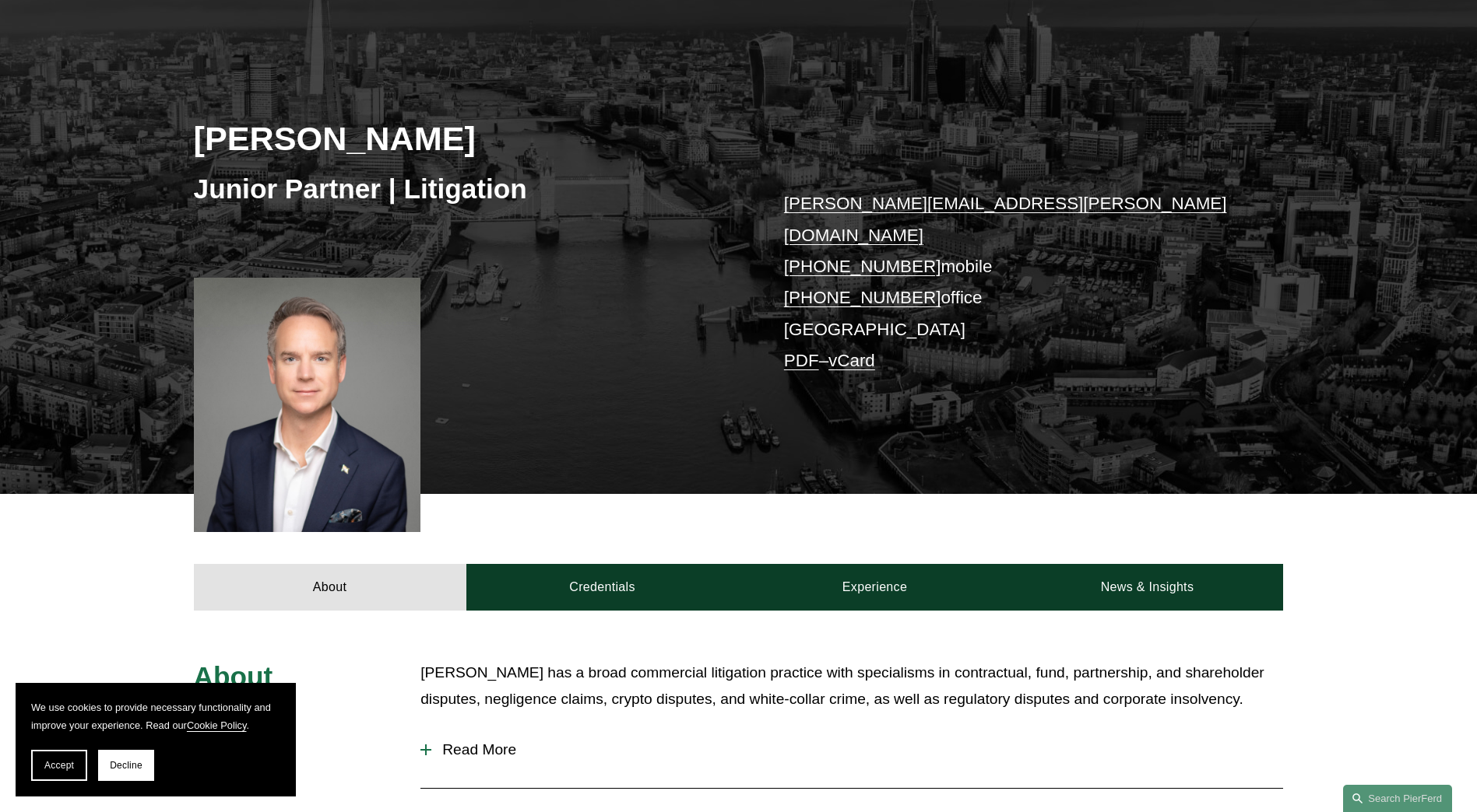
scroll to position [311, 0]
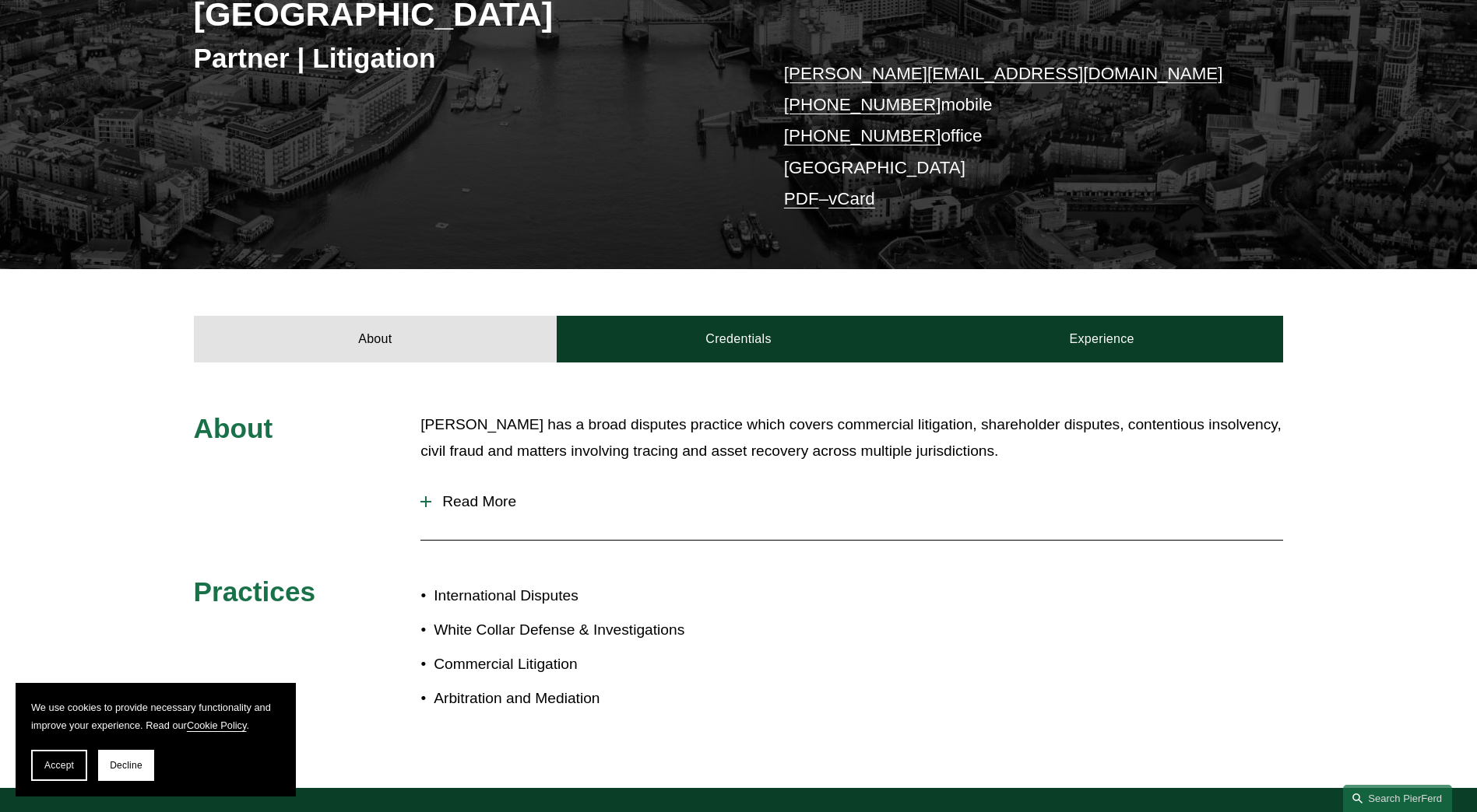
scroll to position [389, 0]
